Goal: Task Accomplishment & Management: Complete application form

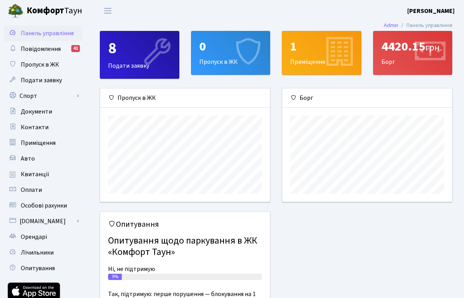
scroll to position [113, 170]
click at [51, 67] on span "Пропуск в ЖК" at bounding box center [40, 64] width 38 height 9
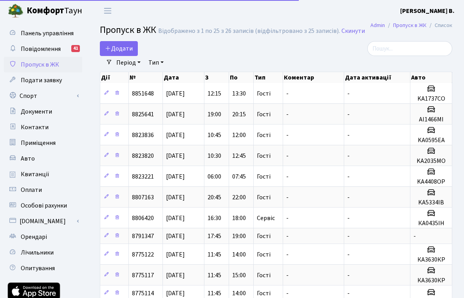
select select "25"
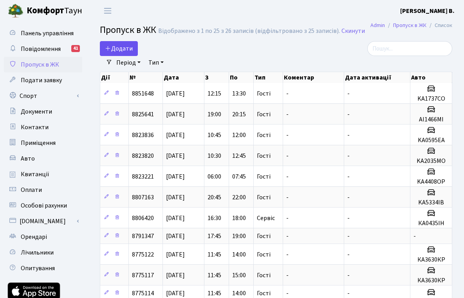
click at [121, 51] on span "Додати" at bounding box center [119, 48] width 28 height 9
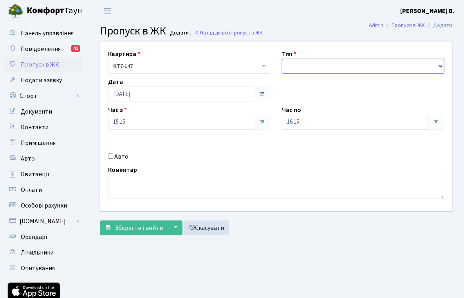
select select "2"
click at [110, 157] on input "Авто" at bounding box center [110, 155] width 5 height 5
checkbox input "true"
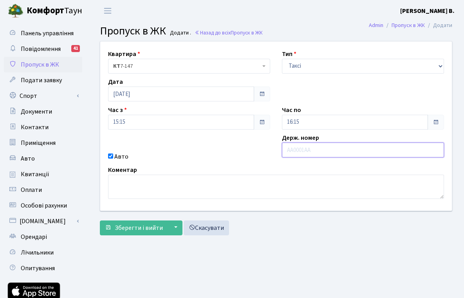
click at [318, 149] on input "text" at bounding box center [363, 150] width 162 height 15
type input "R"
type input "КА4612ЕО"
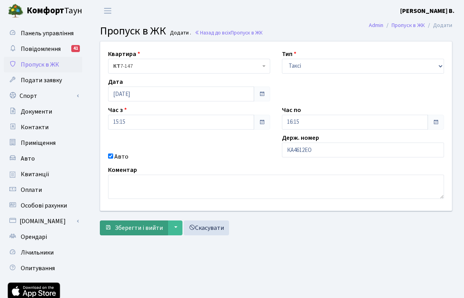
click at [143, 231] on span "Зберегти і вийти" at bounding box center [139, 228] width 48 height 9
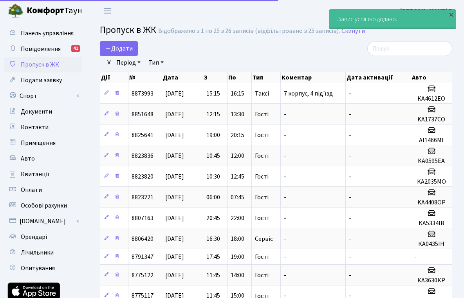
select select "25"
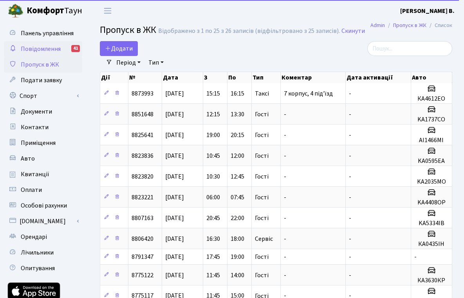
click at [48, 47] on span "Повідомлення" at bounding box center [41, 49] width 40 height 9
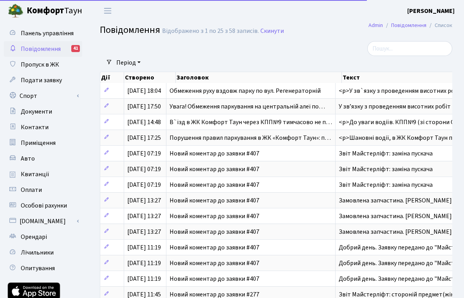
select select "25"
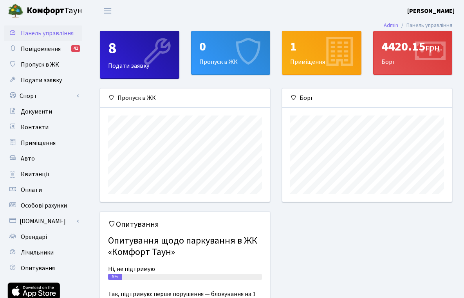
scroll to position [113, 170]
click at [434, 11] on b "[PERSON_NAME] В." at bounding box center [430, 11] width 47 height 9
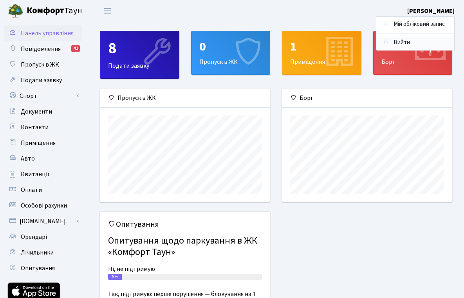
click at [401, 43] on link "Вийти" at bounding box center [415, 43] width 78 height 12
